Goal: Task Accomplishment & Management: Use online tool/utility

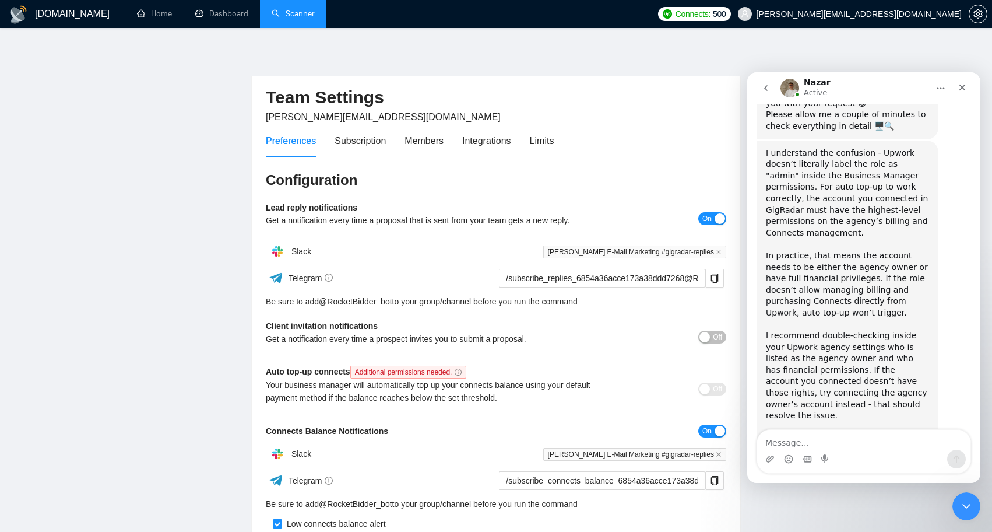
click at [298, 13] on link "Scanner" at bounding box center [293, 14] width 43 height 10
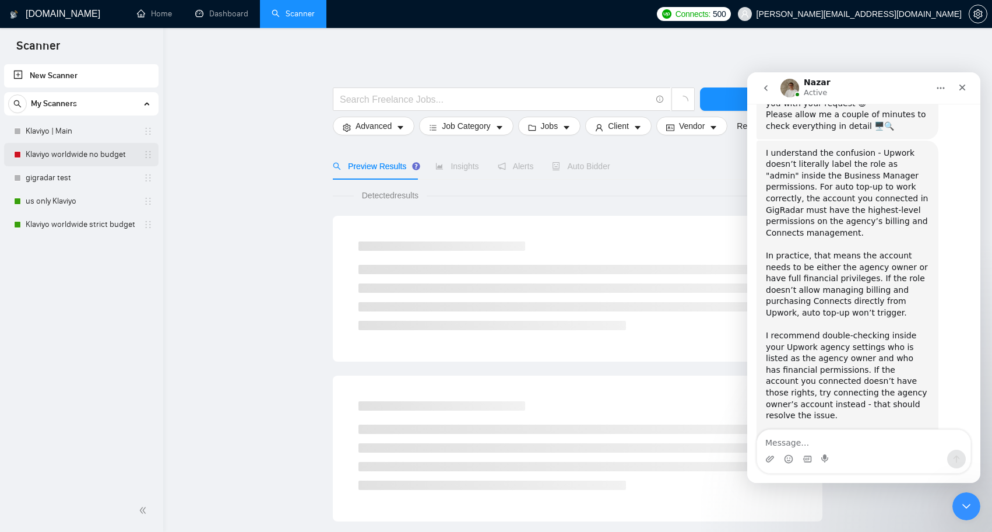
click at [98, 149] on link "Klaviyo worldwide no budget" at bounding box center [81, 154] width 111 height 23
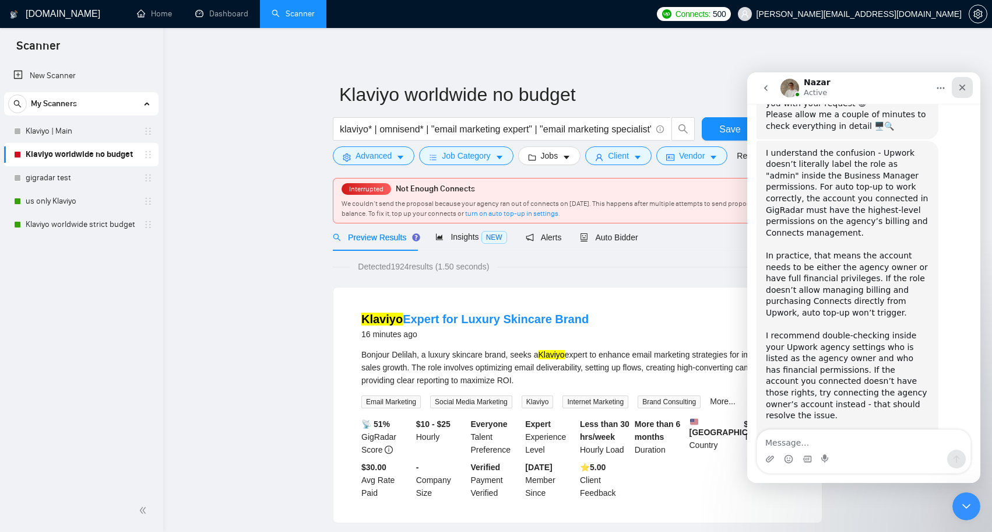
click at [965, 88] on icon "Close" at bounding box center [962, 87] width 9 height 9
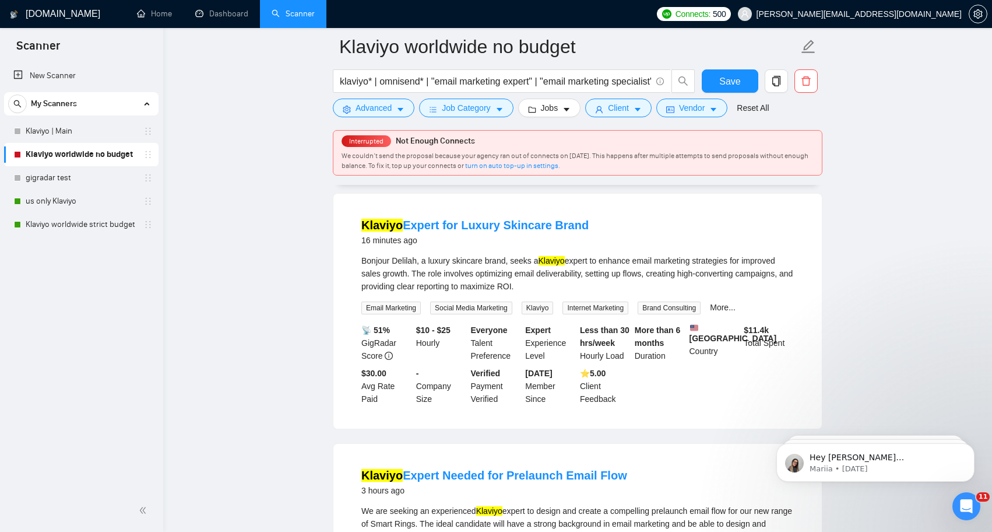
scroll to position [1189, 0]
click at [966, 509] on icon "Open Intercom Messenger" at bounding box center [964, 504] width 19 height 19
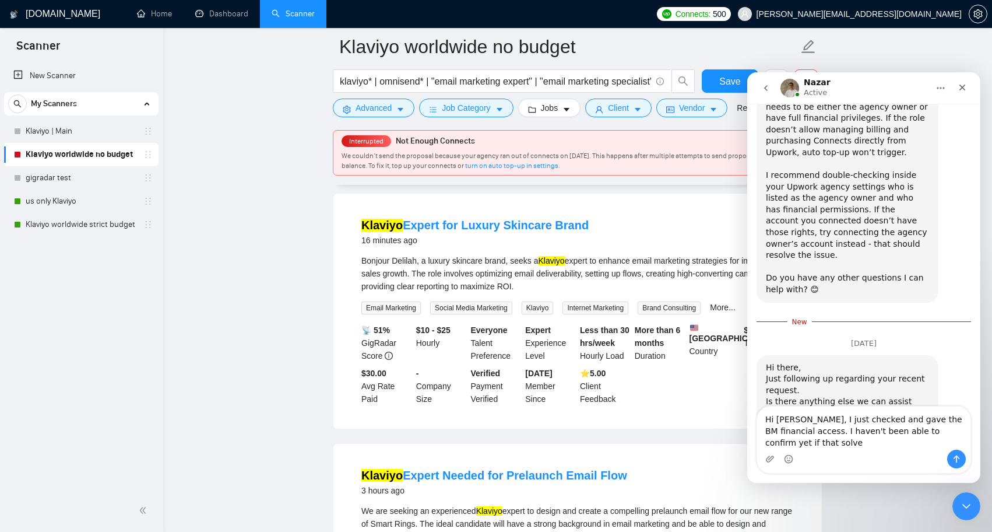
scroll to position [1240, 0]
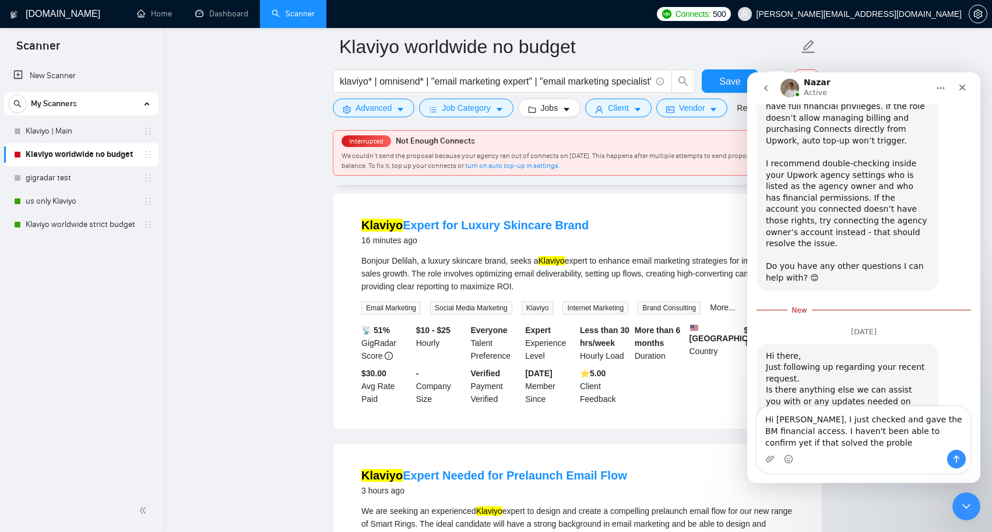
type textarea "Hi [PERSON_NAME], I just checked and gave the BM financial access. I haven't be…"
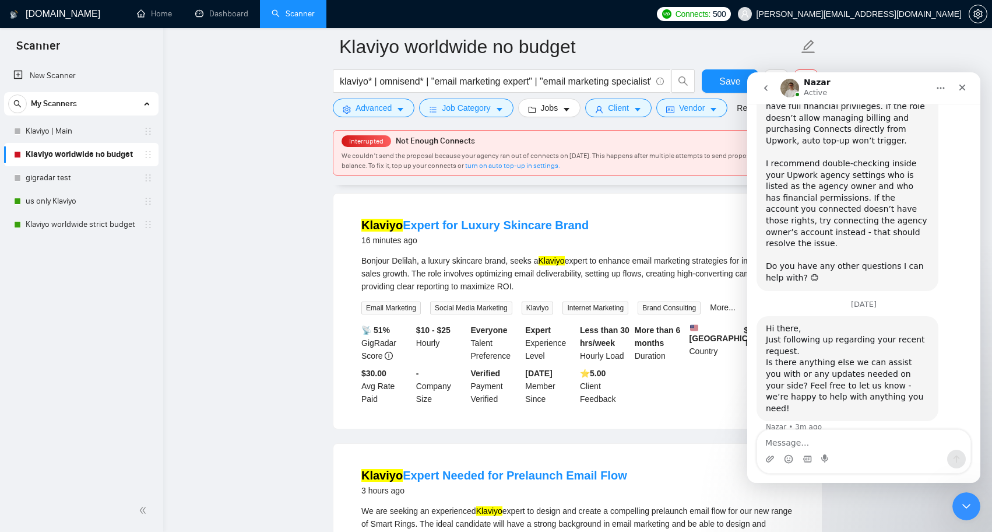
scroll to position [1246, 0]
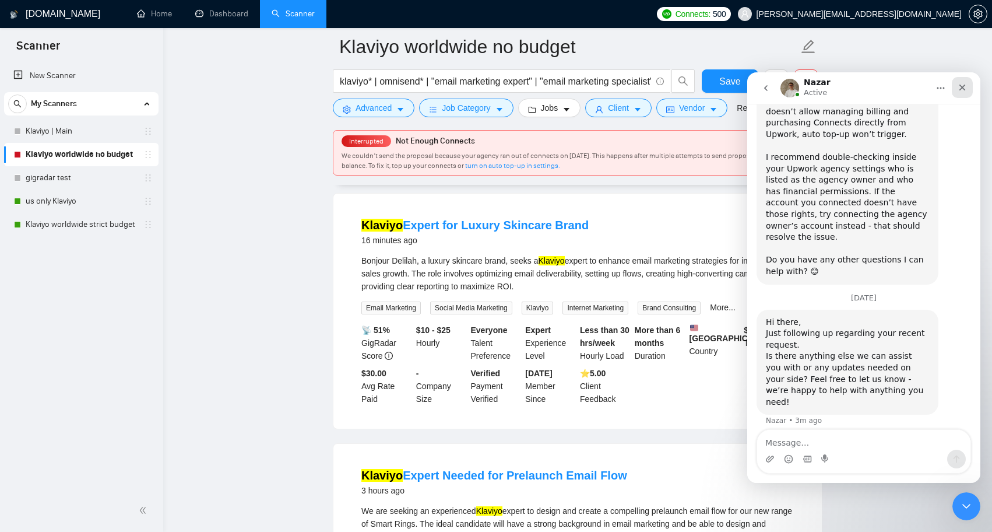
click at [966, 97] on div "Close" at bounding box center [962, 87] width 21 height 21
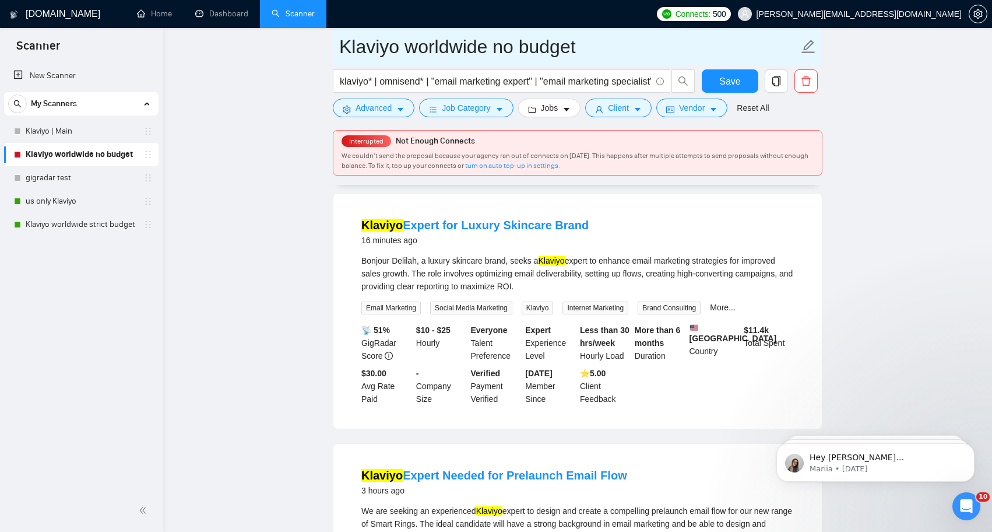
scroll to position [0, 0]
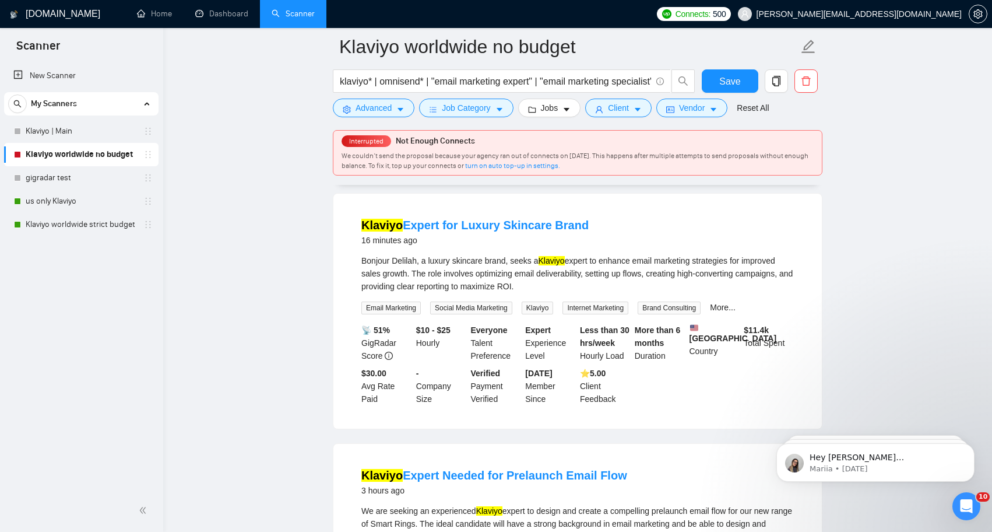
click at [530, 265] on div "Bonjour Delilah, a luxury skincare brand, seeks a Klaviyo expert to enhance ema…" at bounding box center [577, 273] width 432 height 38
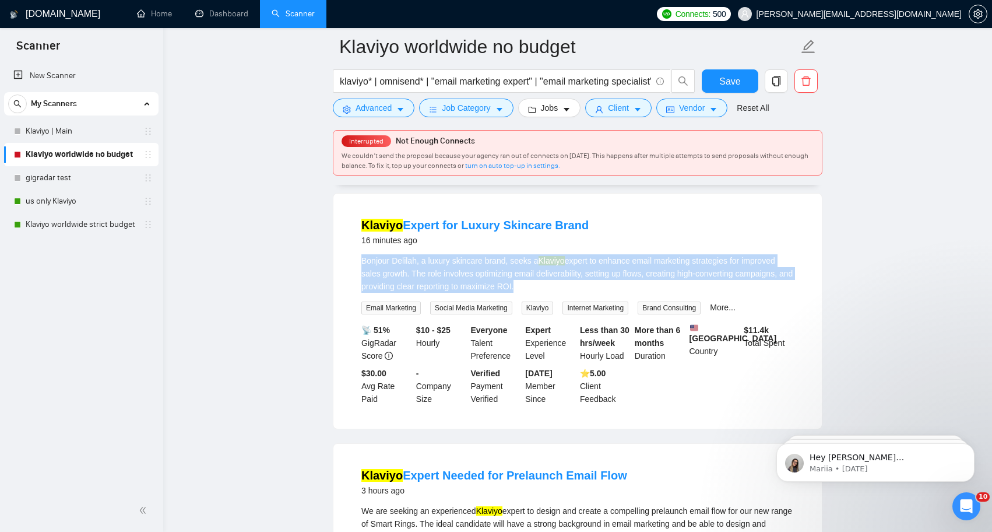
click at [530, 265] on div "Bonjour Delilah, a luxury skincare brand, seeks a Klaviyo expert to enhance ema…" at bounding box center [577, 273] width 432 height 38
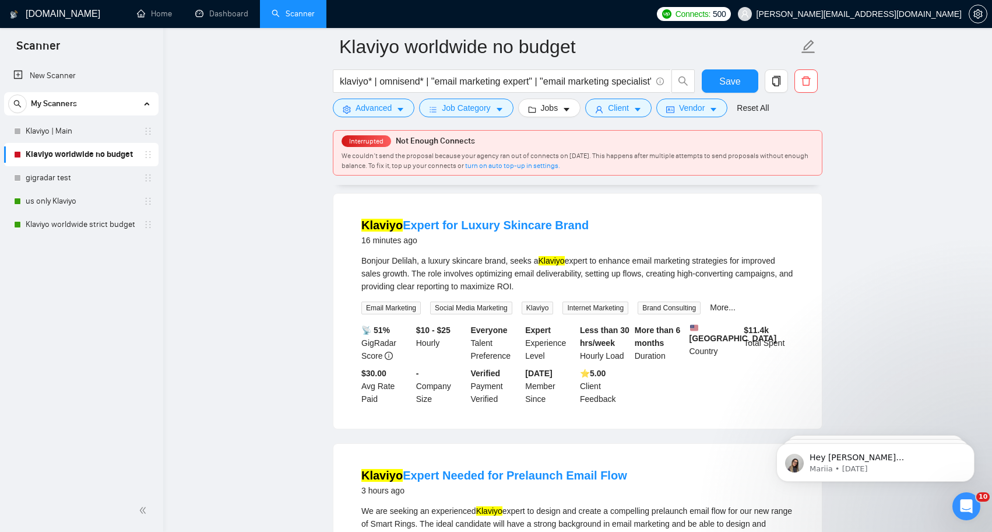
click at [544, 265] on div "Bonjour Delilah, a luxury skincare brand, seeks a Klaviyo expert to enhance ema…" at bounding box center [577, 273] width 432 height 38
